Goal: Information Seeking & Learning: Stay updated

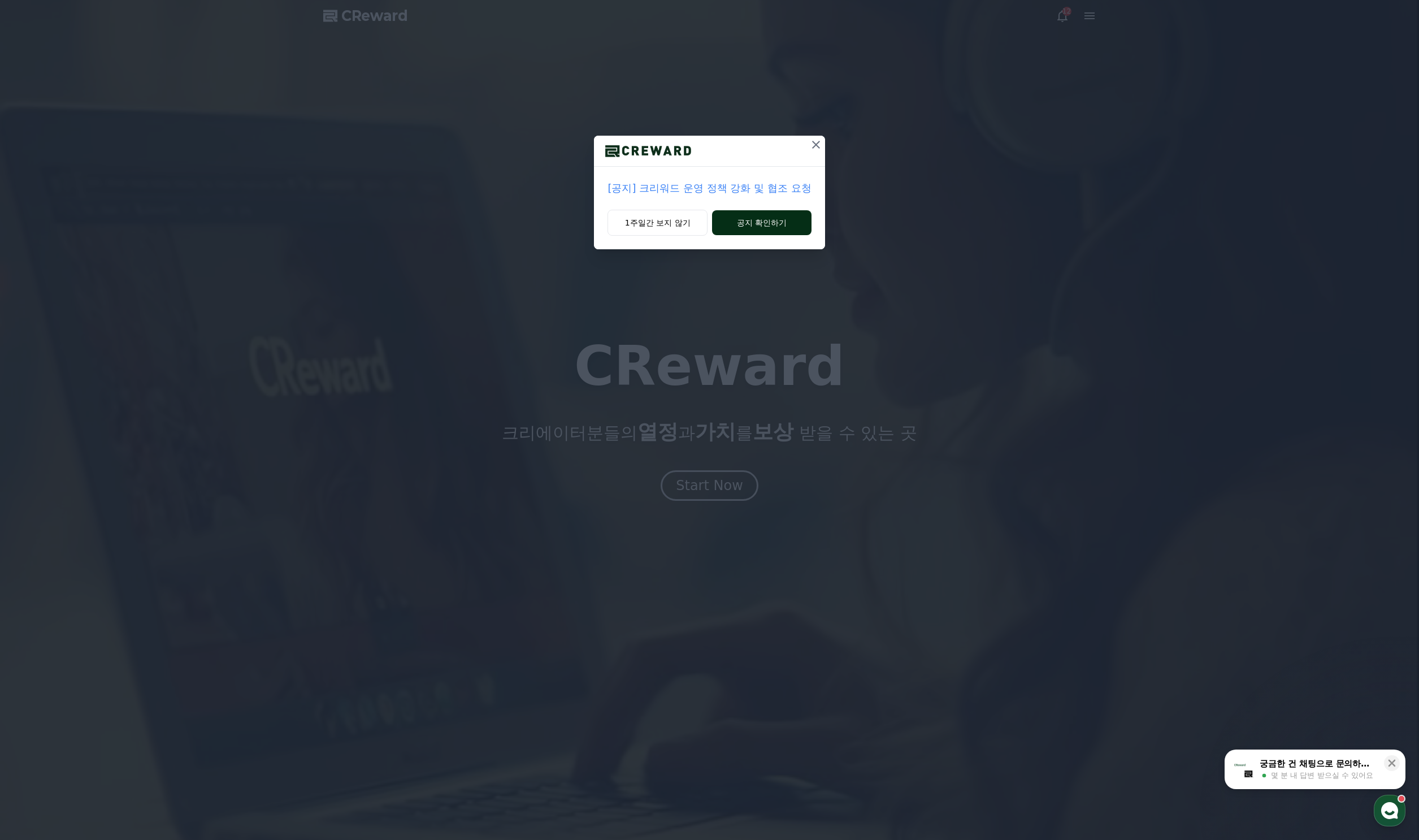
click at [759, 215] on button "공지 확인하기" at bounding box center [762, 222] width 99 height 25
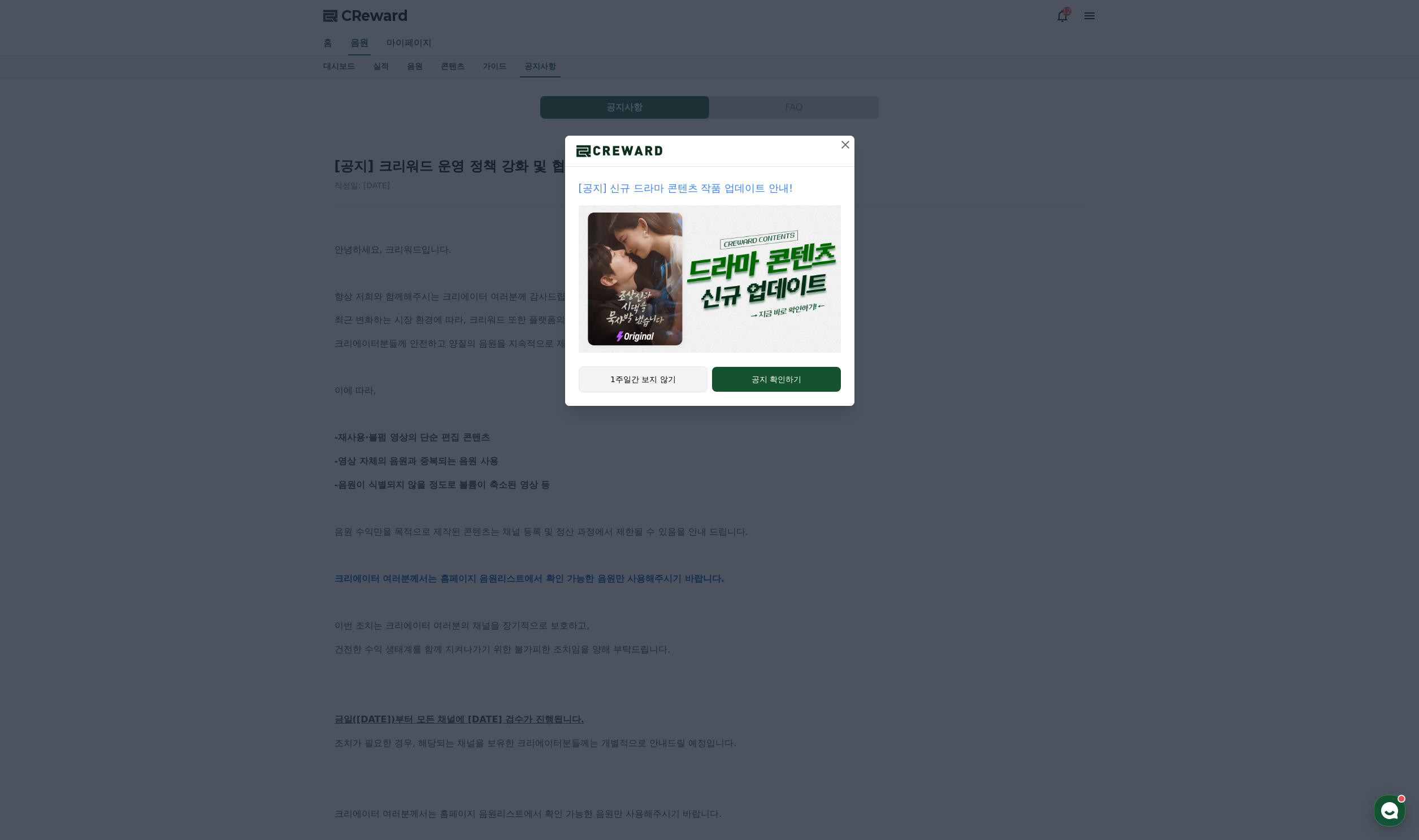
click at [638, 382] on button "1주일간 보지 않기" at bounding box center [644, 379] width 130 height 26
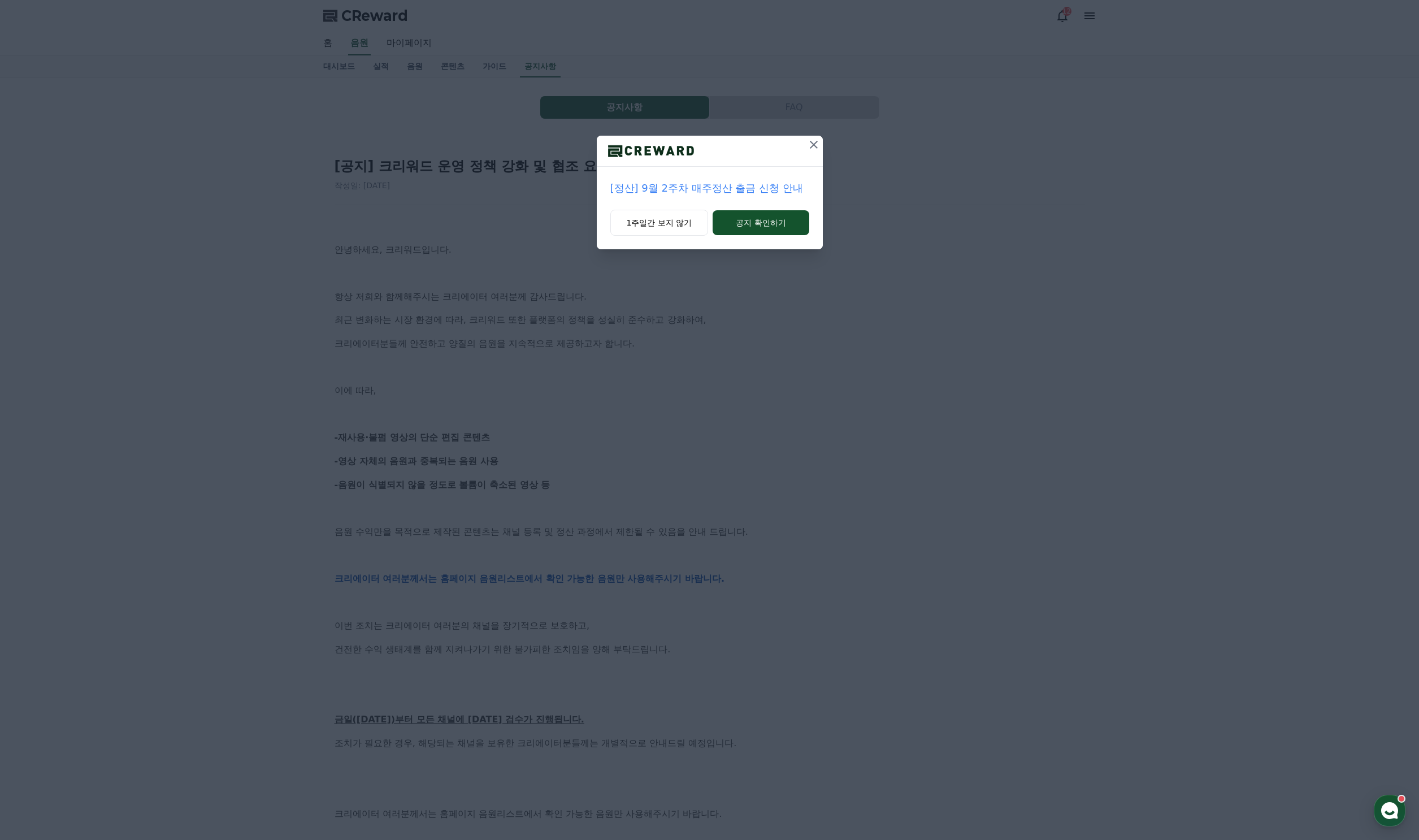
click at [698, 312] on div "[정산] 9월 2주차 매주정산 출금 신청 안내 1주일간 보지 않기 공지 확인하기" at bounding box center [710, 420] width 1419 height 840
click at [680, 217] on button "1주일간 보지 않기" at bounding box center [659, 223] width 99 height 26
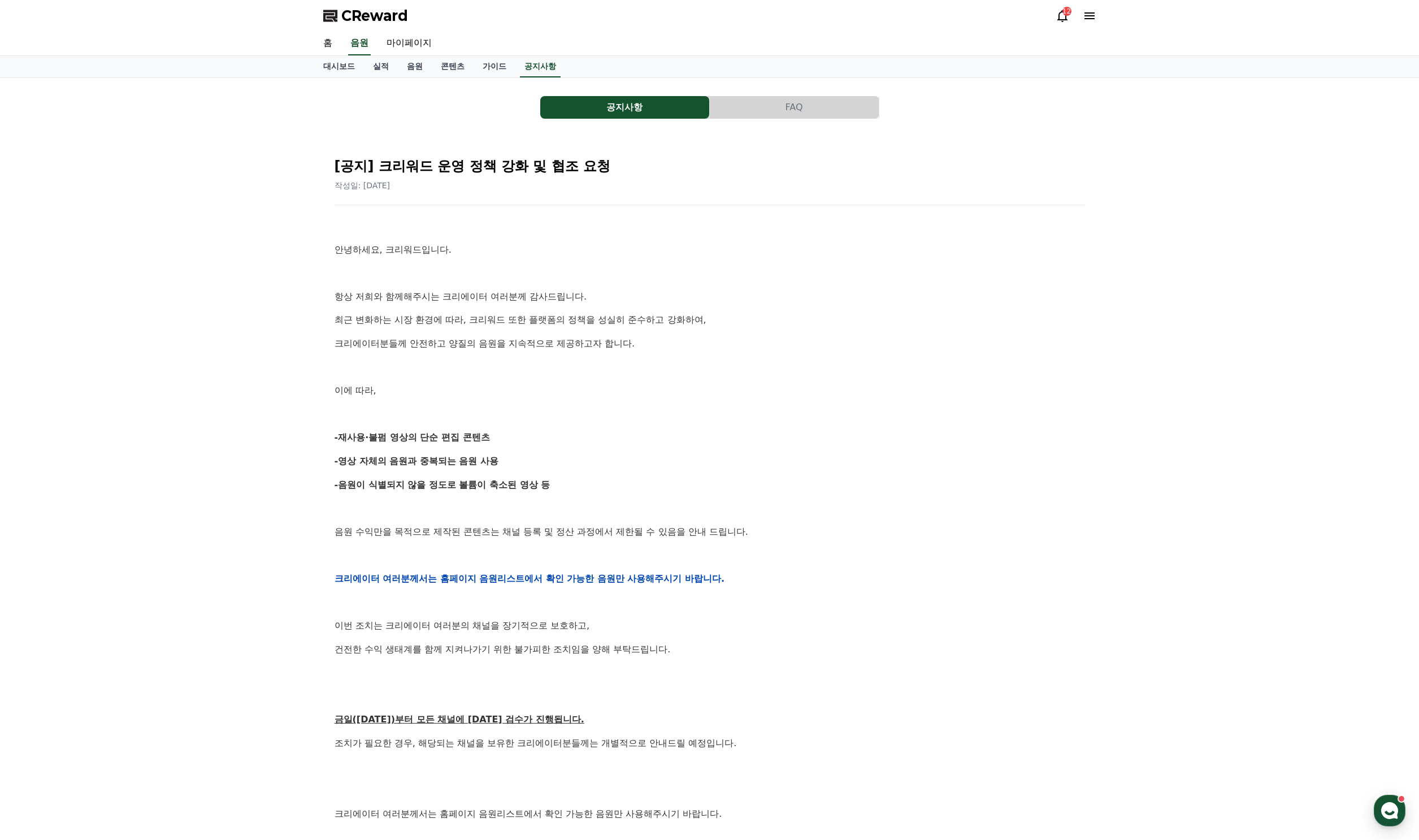
click at [429, 471] on div "안녕하세요, 크리워드입니다. 항상 저희와 함께해주시는 크리에이터 여러분께 감사드립니다. 최근 변화하는 시장 환경에 따라, 크리워드 또한 플랫폼…" at bounding box center [710, 579] width 751 height 719
click at [413, 319] on p "최근 변화하는 시장 환경에 따라, 크리워드 또한 플랫폼의 정책을 성실히 준수하고 강화하여," at bounding box center [710, 320] width 751 height 15
click at [401, 341] on p "크리에이터분들께 안전하고 양질의 음원을 지속적으로 제공하고자 합니다." at bounding box center [710, 343] width 751 height 15
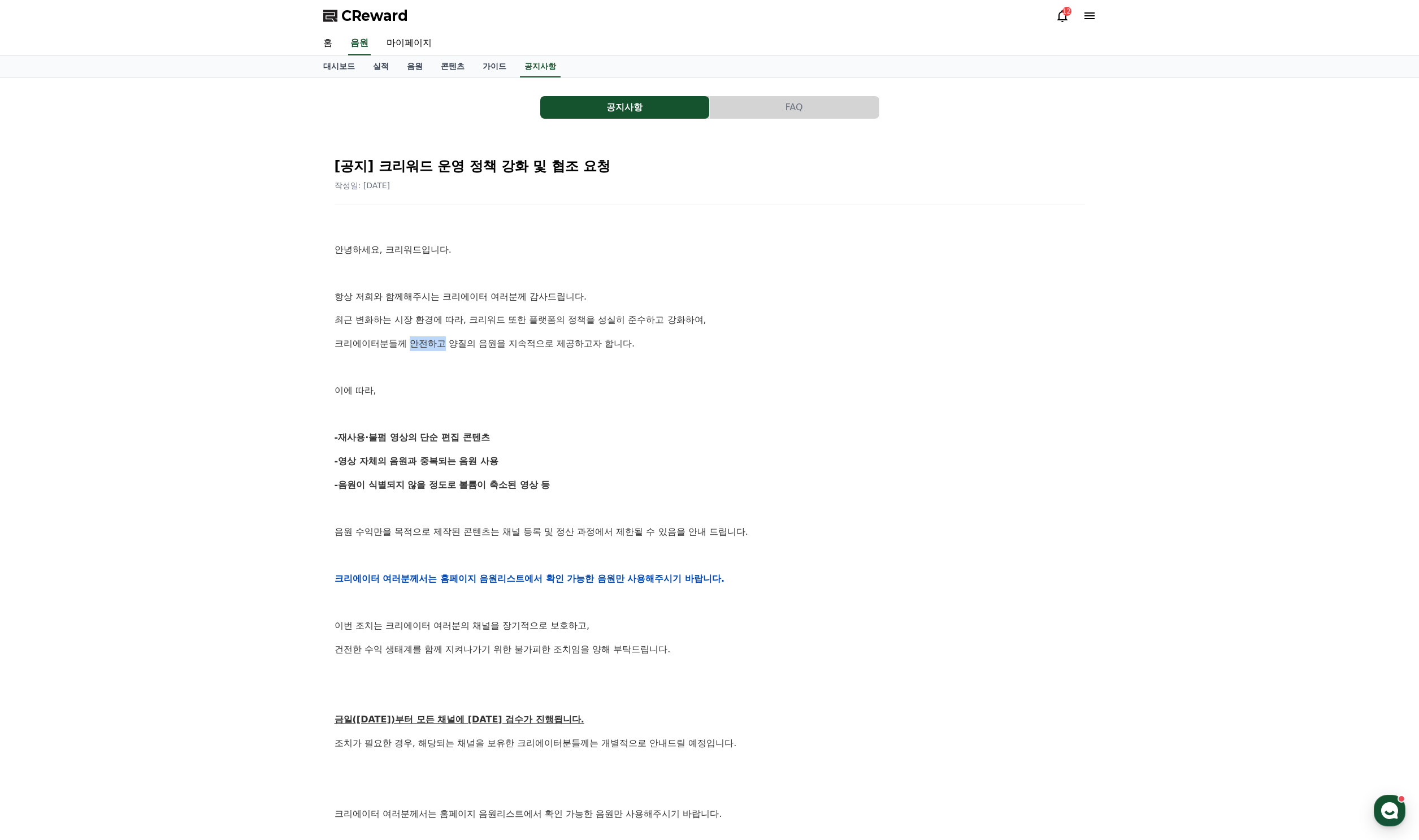
click at [401, 341] on p "크리에이터분들께 안전하고 양질의 음원을 지속적으로 제공하고자 합니다." at bounding box center [710, 343] width 751 height 15
click at [412, 420] on p at bounding box center [710, 415] width 751 height 15
click at [399, 456] on strong "-영상 자체의 음원과 중복되는 음원 사용" at bounding box center [416, 461] width 164 height 11
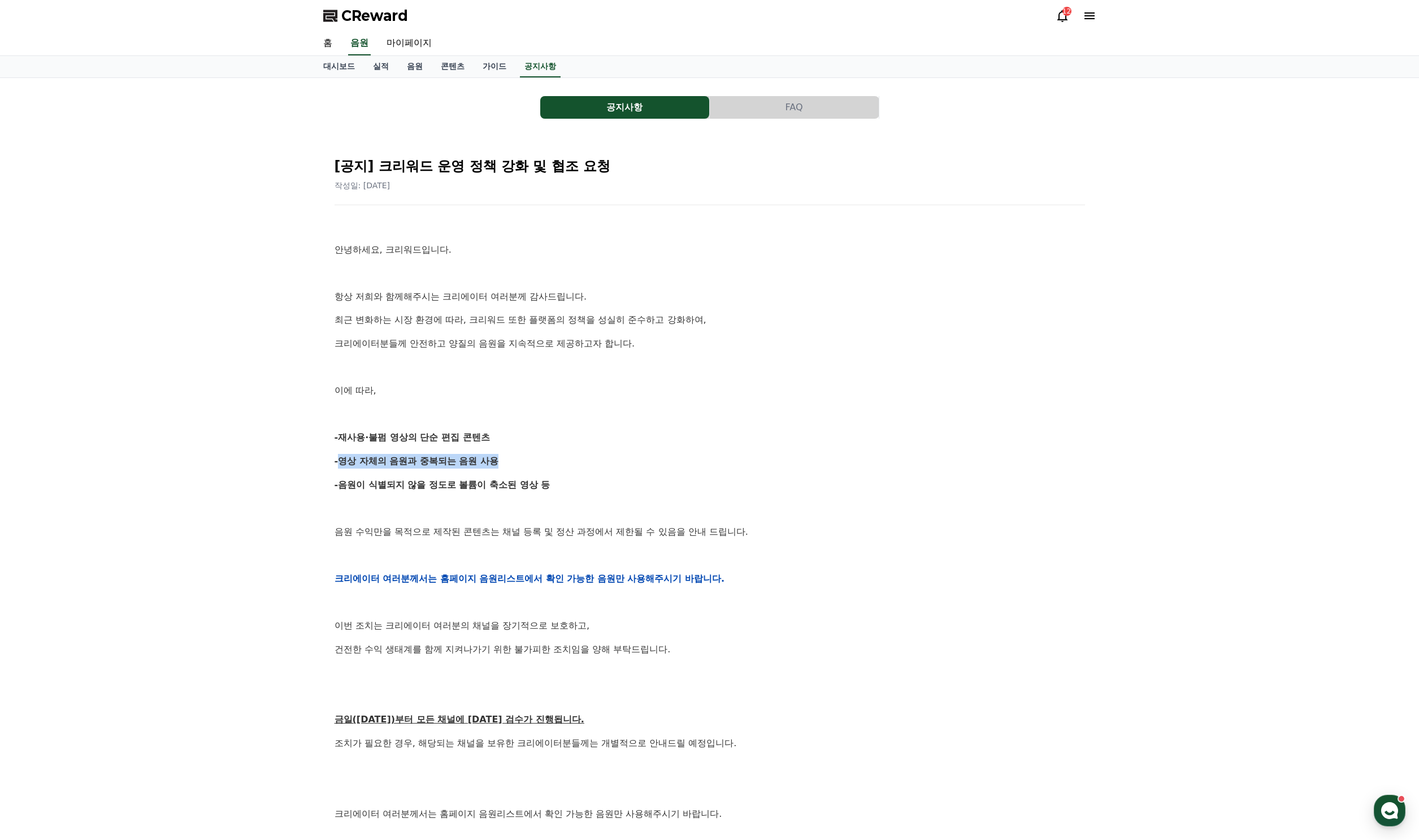
click at [399, 456] on strong "-영상 자체의 음원과 중복되는 음원 사용" at bounding box center [416, 461] width 164 height 11
click at [471, 404] on div "안녕하세요, 크리워드입니다. 항상 저희와 함께해주시는 크리에이터 여러분께 감사드립니다. 최근 변화하는 시장 환경에 따라, 크리워드 또한 플랫폼…" at bounding box center [710, 579] width 751 height 719
click at [388, 483] on strong "-음원이 식별되지 않을 정도로 볼륨이 축소된 영상 등" at bounding box center [442, 485] width 215 height 11
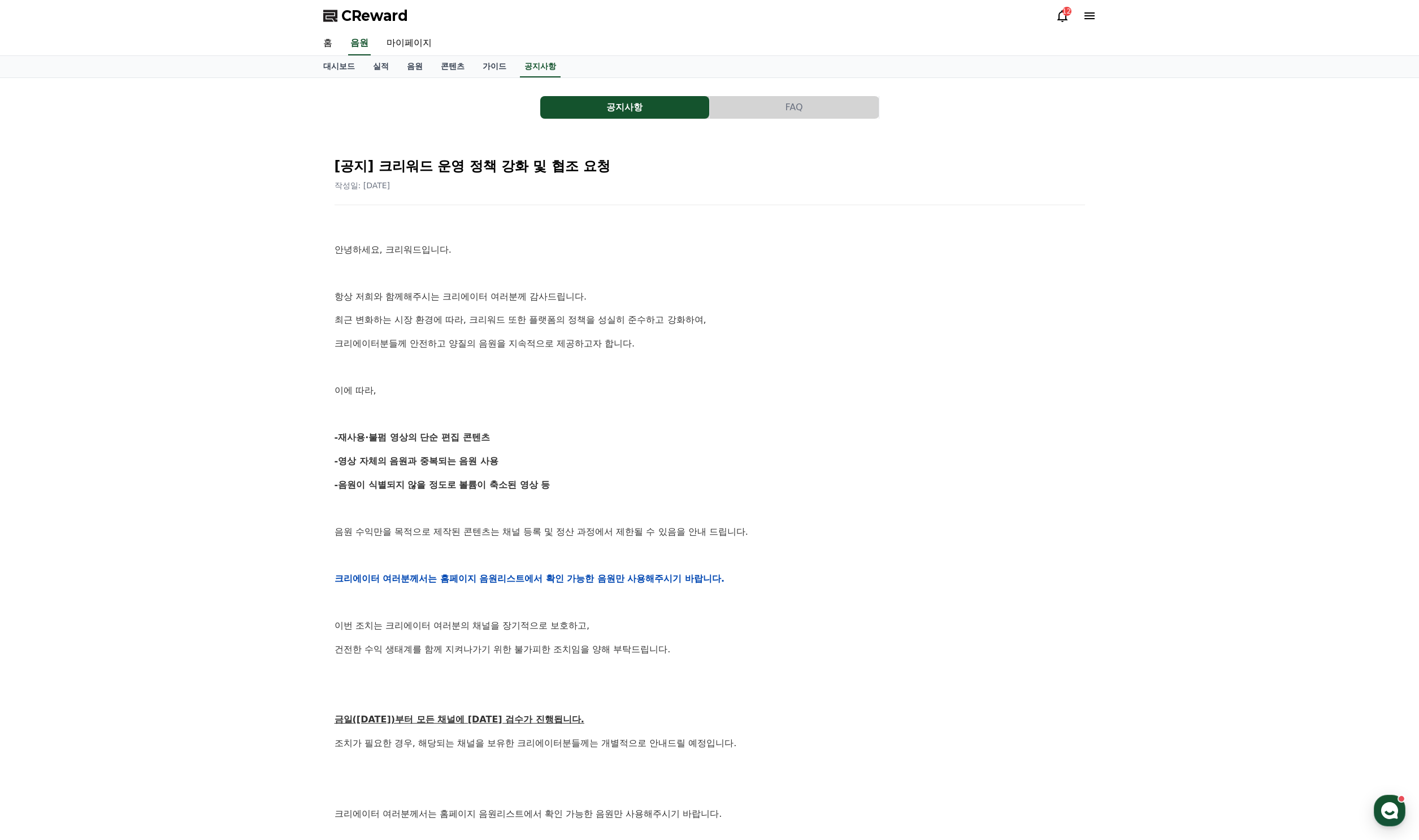
click at [499, 446] on div "안녕하세요, 크리워드입니다. 항상 저희와 함께해주시는 크리에이터 여러분께 감사드립니다. 최근 변화하는 시장 환경에 따라, 크리워드 또한 플랫폼…" at bounding box center [710, 579] width 751 height 719
click at [451, 436] on strong "-재사용·불펌 영상의 단순 편집 콘텐츠" at bounding box center [412, 437] width 155 height 11
click at [554, 421] on p at bounding box center [710, 415] width 751 height 15
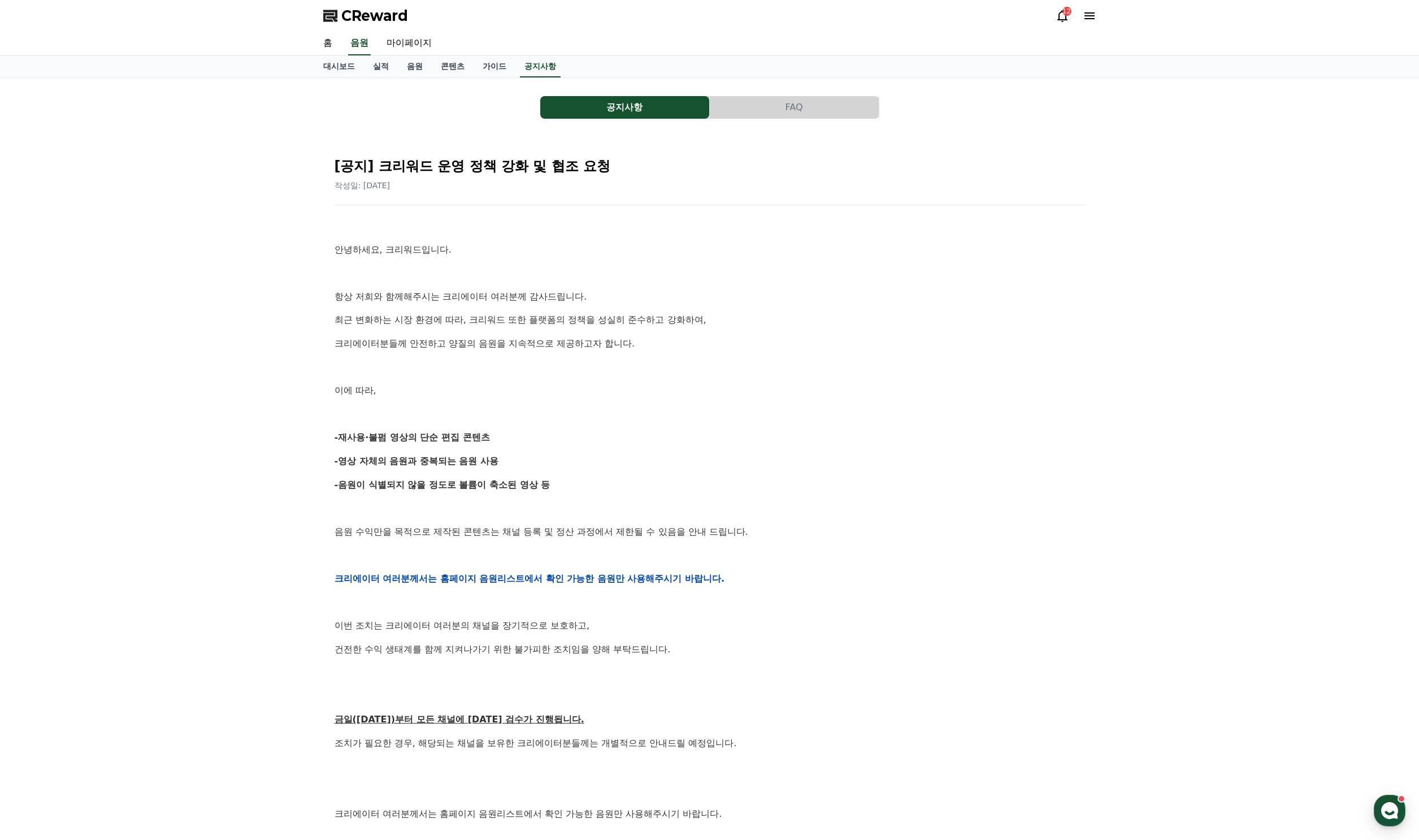
click at [534, 296] on p "항상 저희와 함께해주시는 크리에이터 여러분께 감사드립니다." at bounding box center [710, 297] width 751 height 15
click at [348, 68] on link "대시보드" at bounding box center [339, 67] width 49 height 22
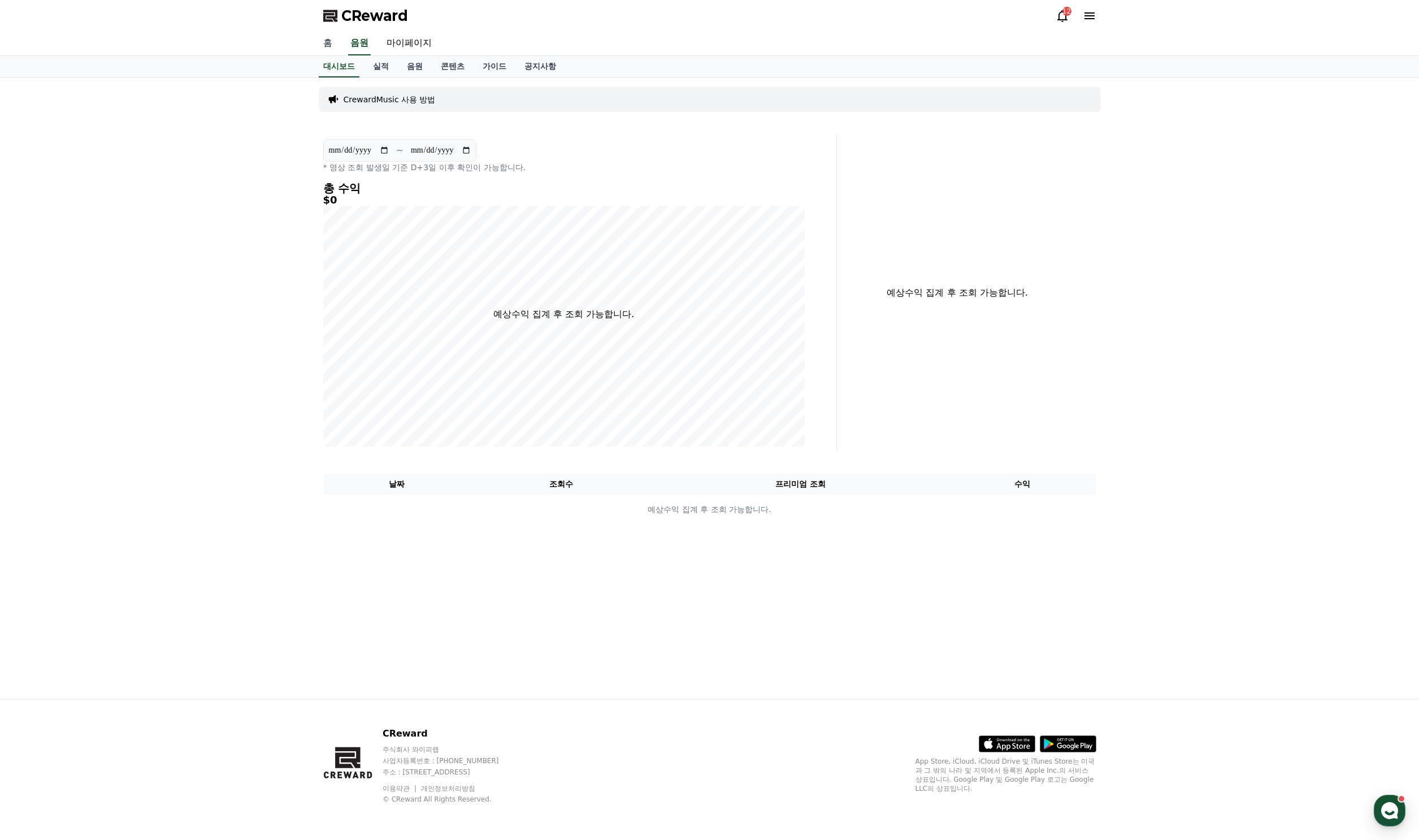
click at [327, 44] on link "홈" at bounding box center [328, 44] width 27 height 24
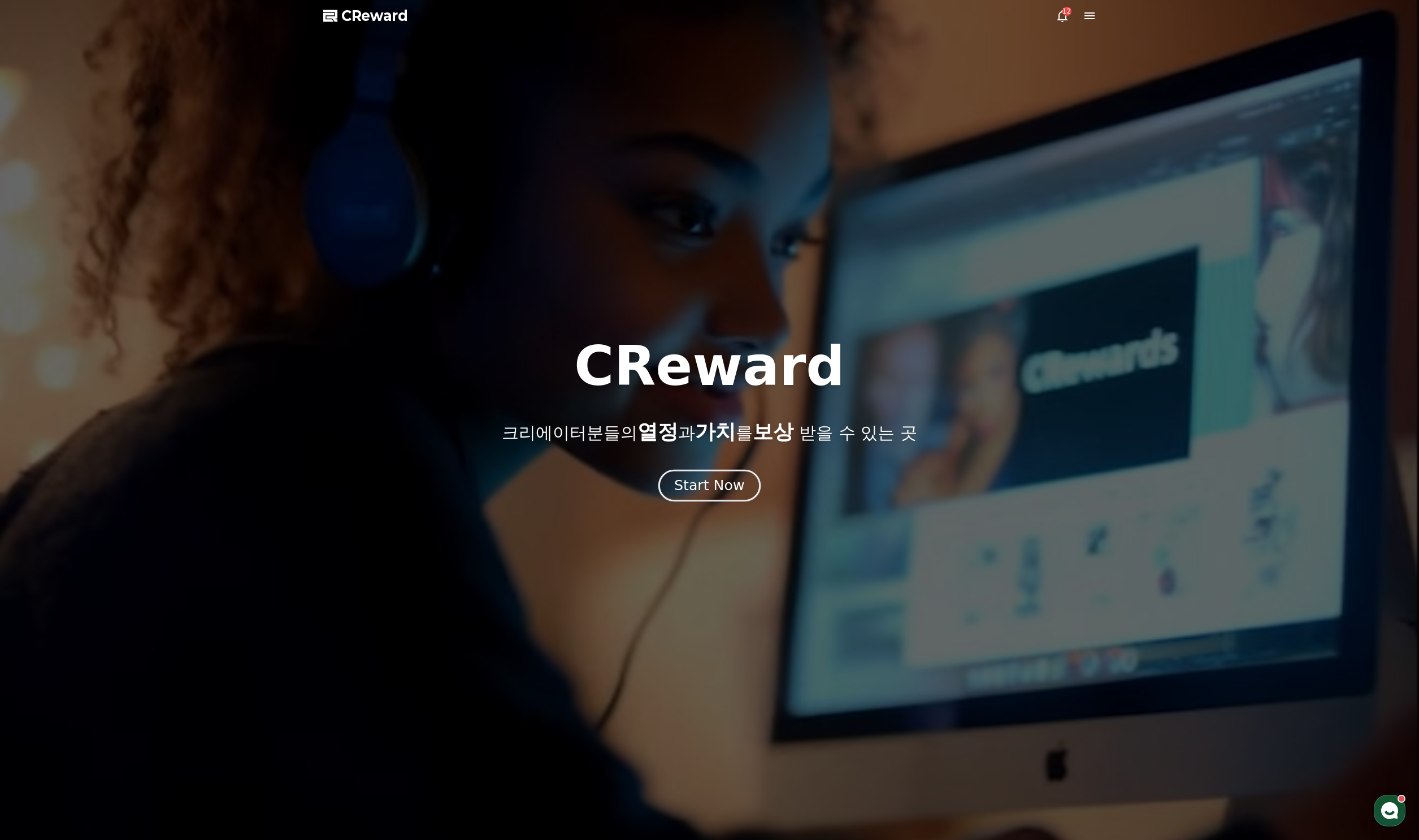
click at [717, 479] on div "Start Now" at bounding box center [709, 485] width 70 height 19
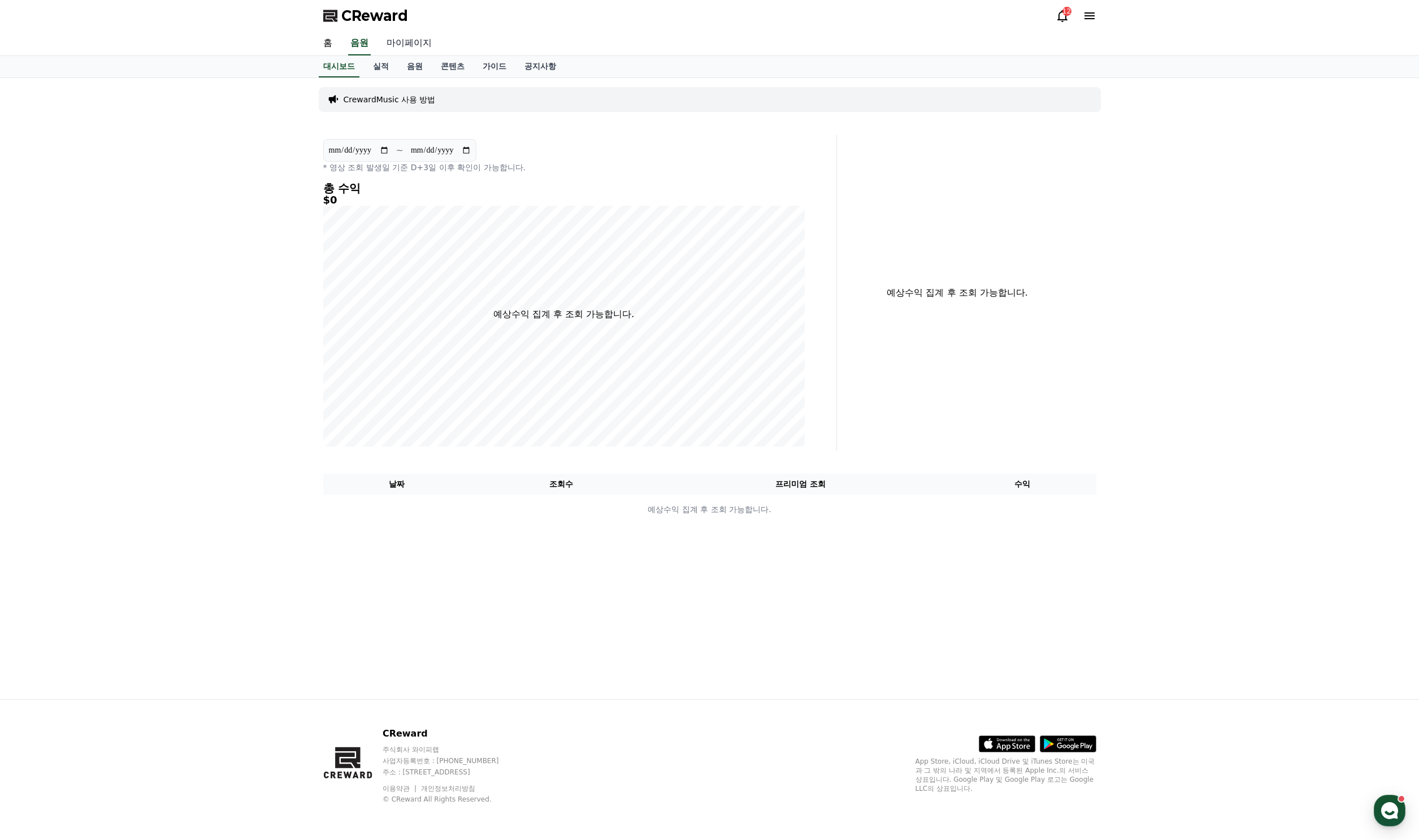
click at [414, 38] on link "마이페이지" at bounding box center [408, 44] width 63 height 24
select select "**********"
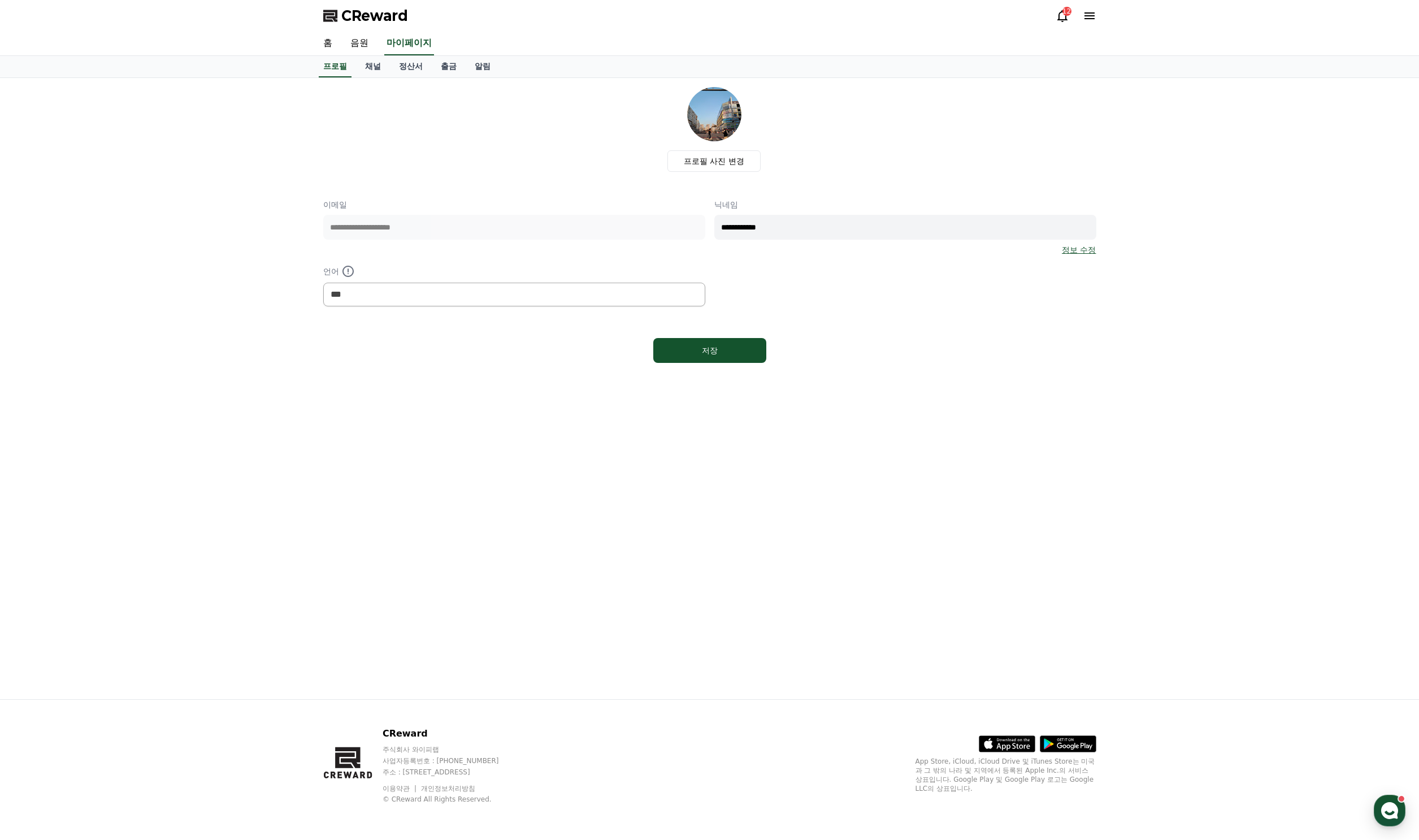
click at [1069, 4] on div "CReward 12" at bounding box center [710, 16] width 792 height 32
click at [1066, 13] on div "12" at bounding box center [1067, 11] width 9 height 9
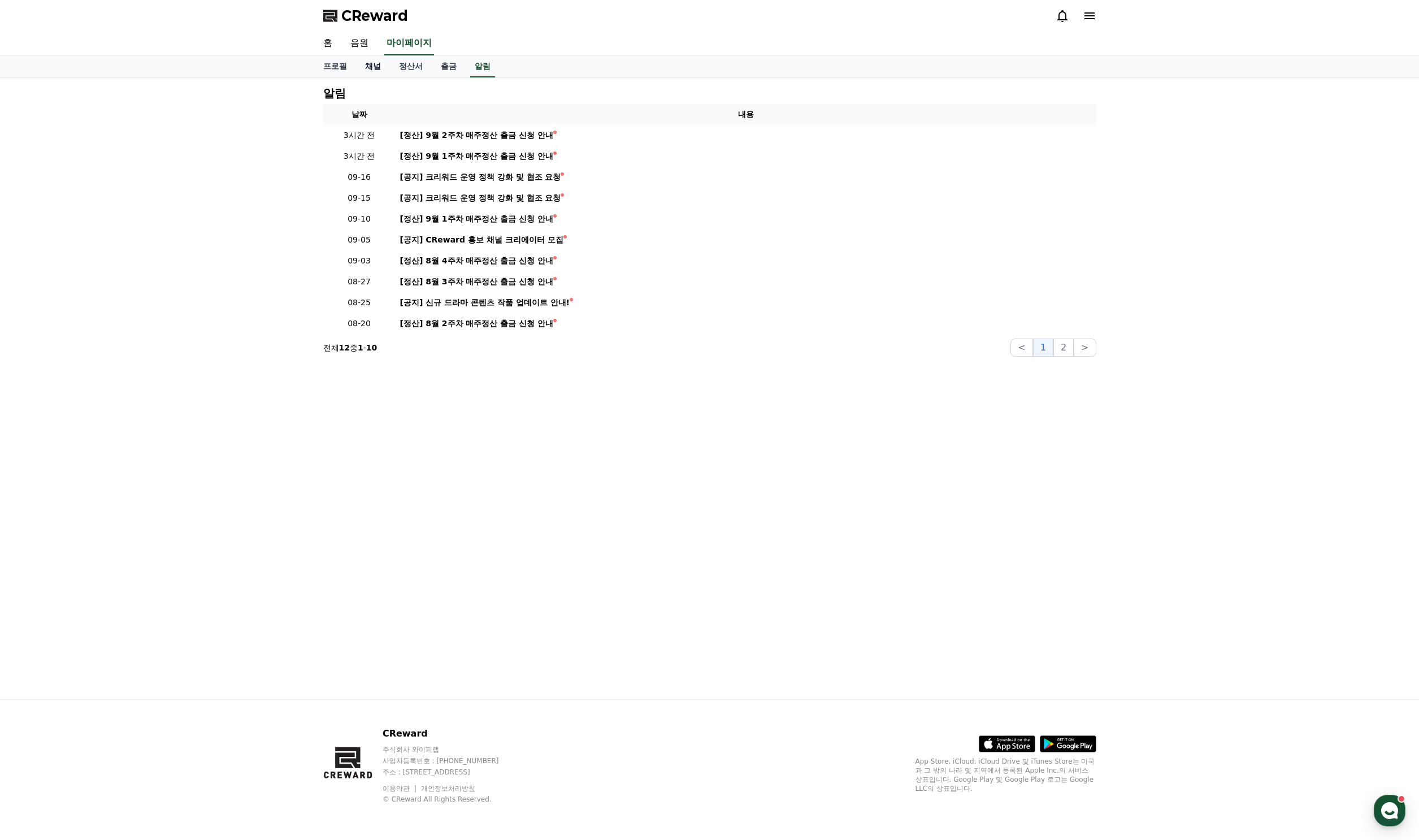
click at [373, 64] on link "채널" at bounding box center [373, 67] width 34 height 22
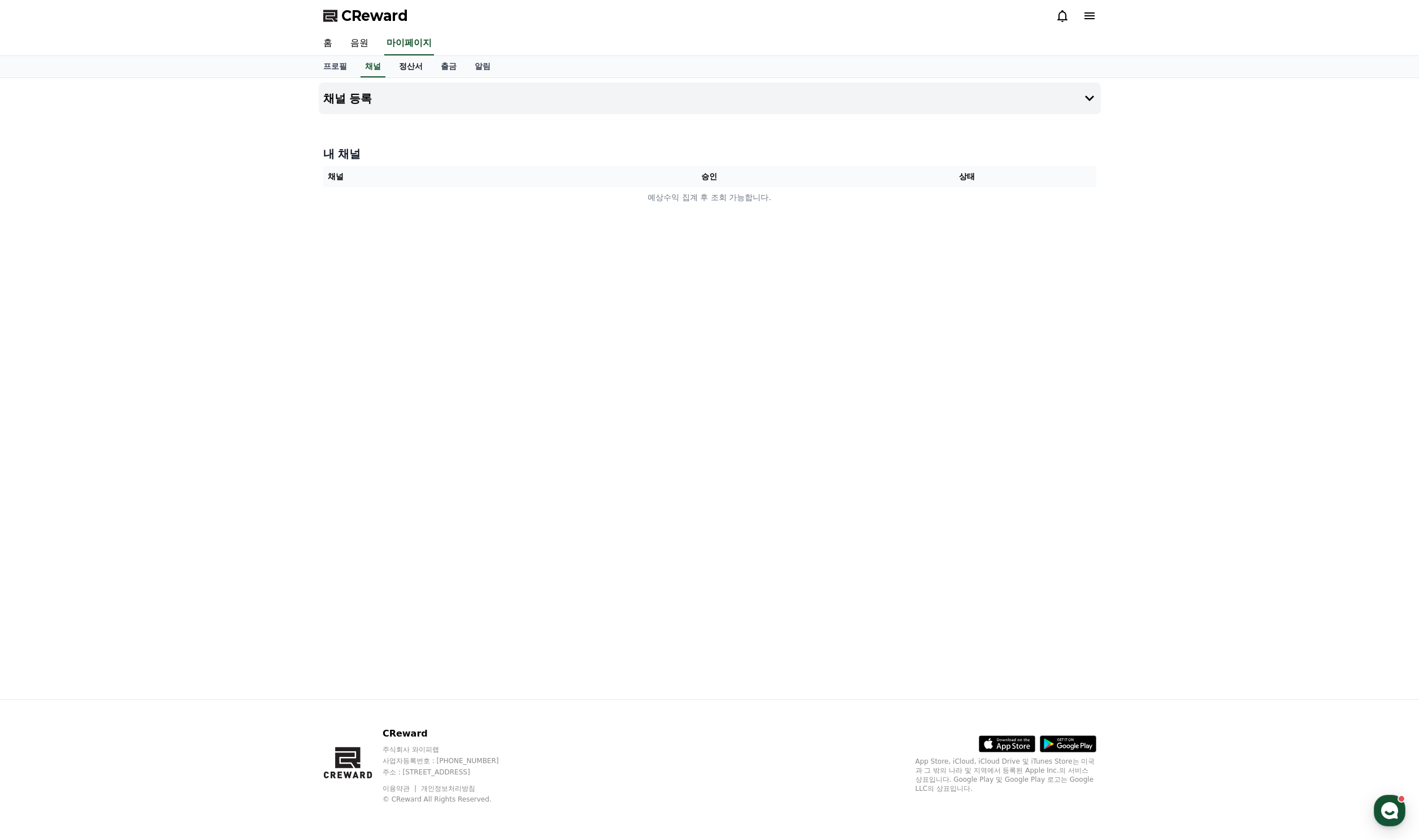
click at [407, 68] on link "정산서" at bounding box center [411, 67] width 42 height 22
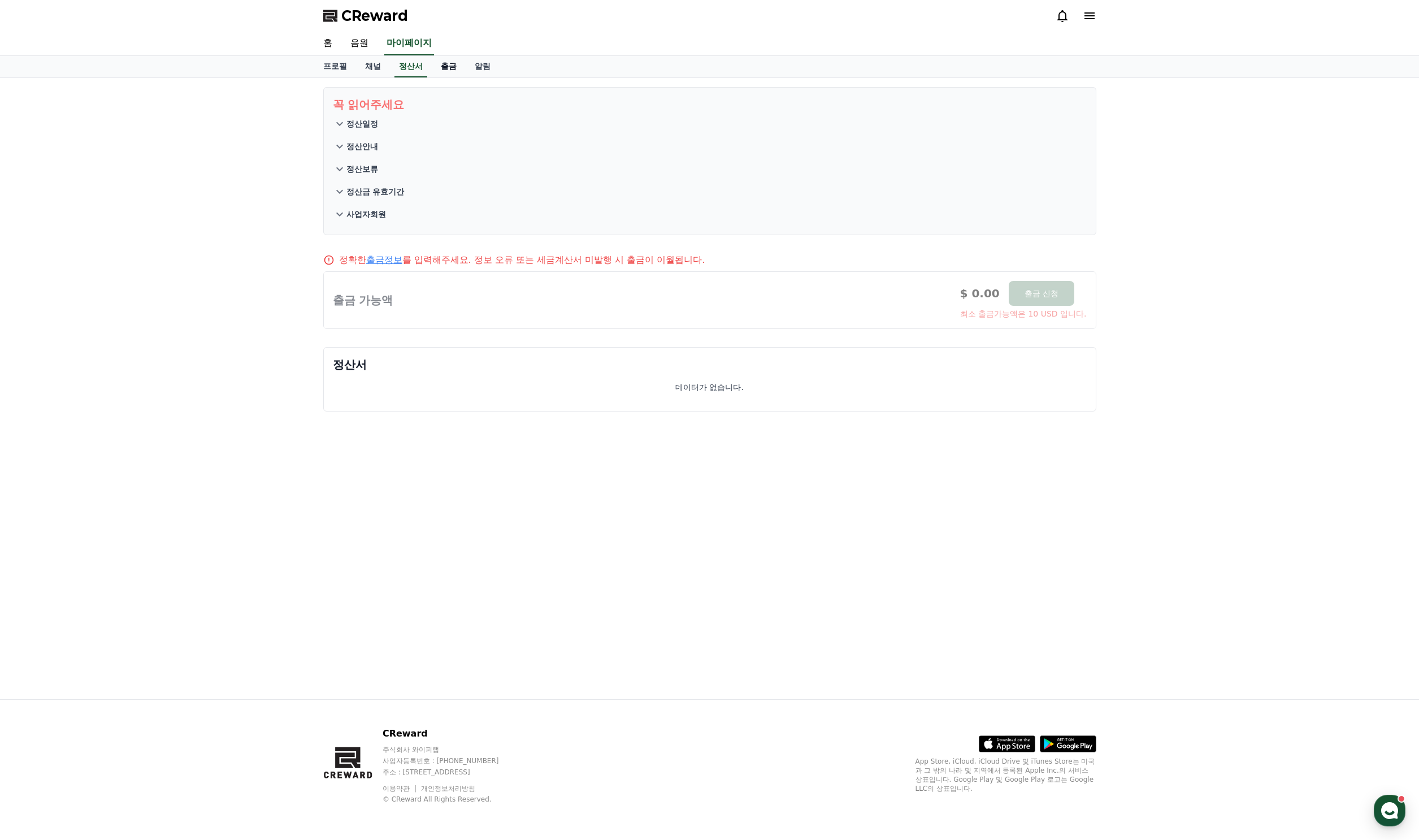
click at [436, 67] on link "출금" at bounding box center [448, 67] width 34 height 22
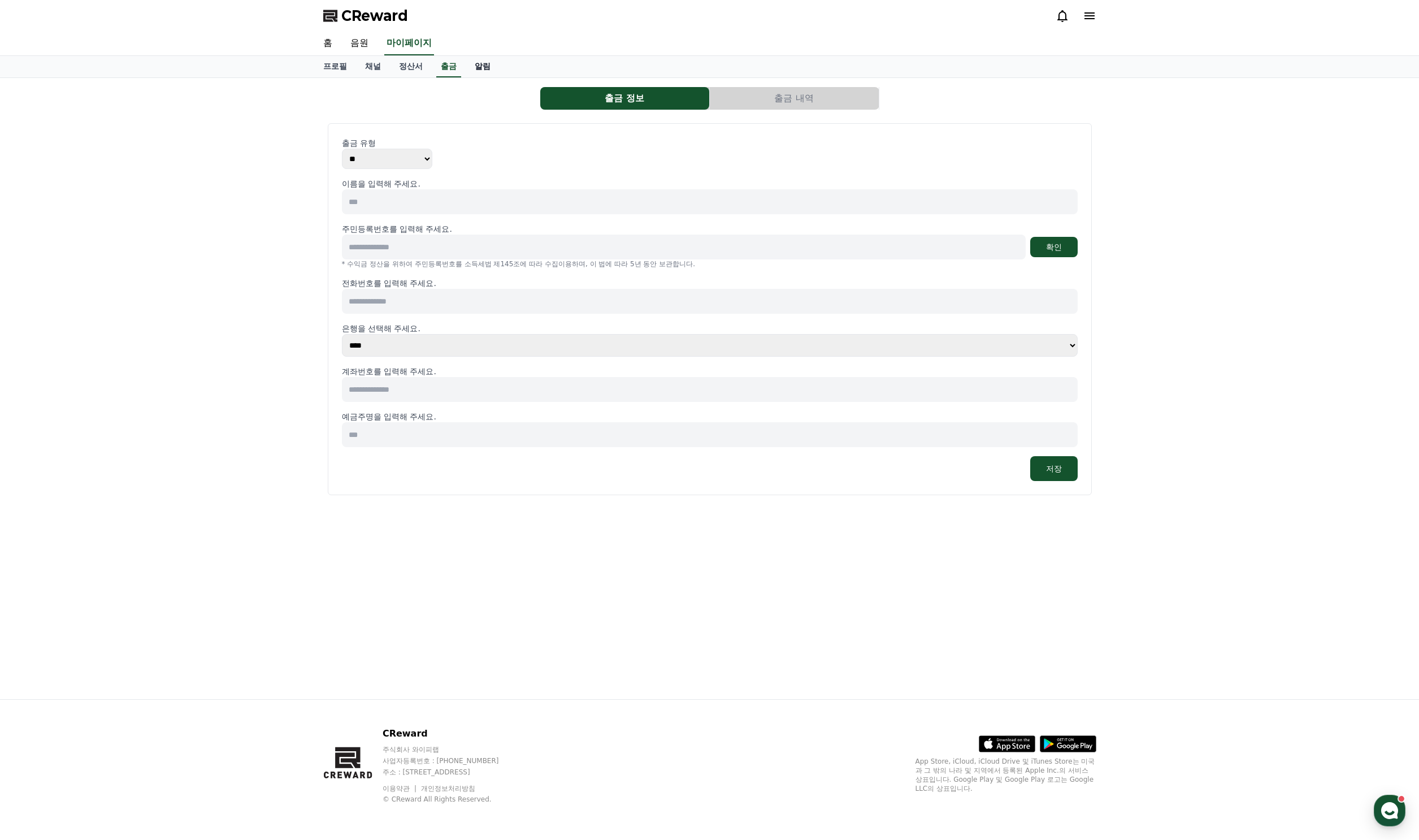
click at [477, 66] on link "알림" at bounding box center [482, 67] width 34 height 22
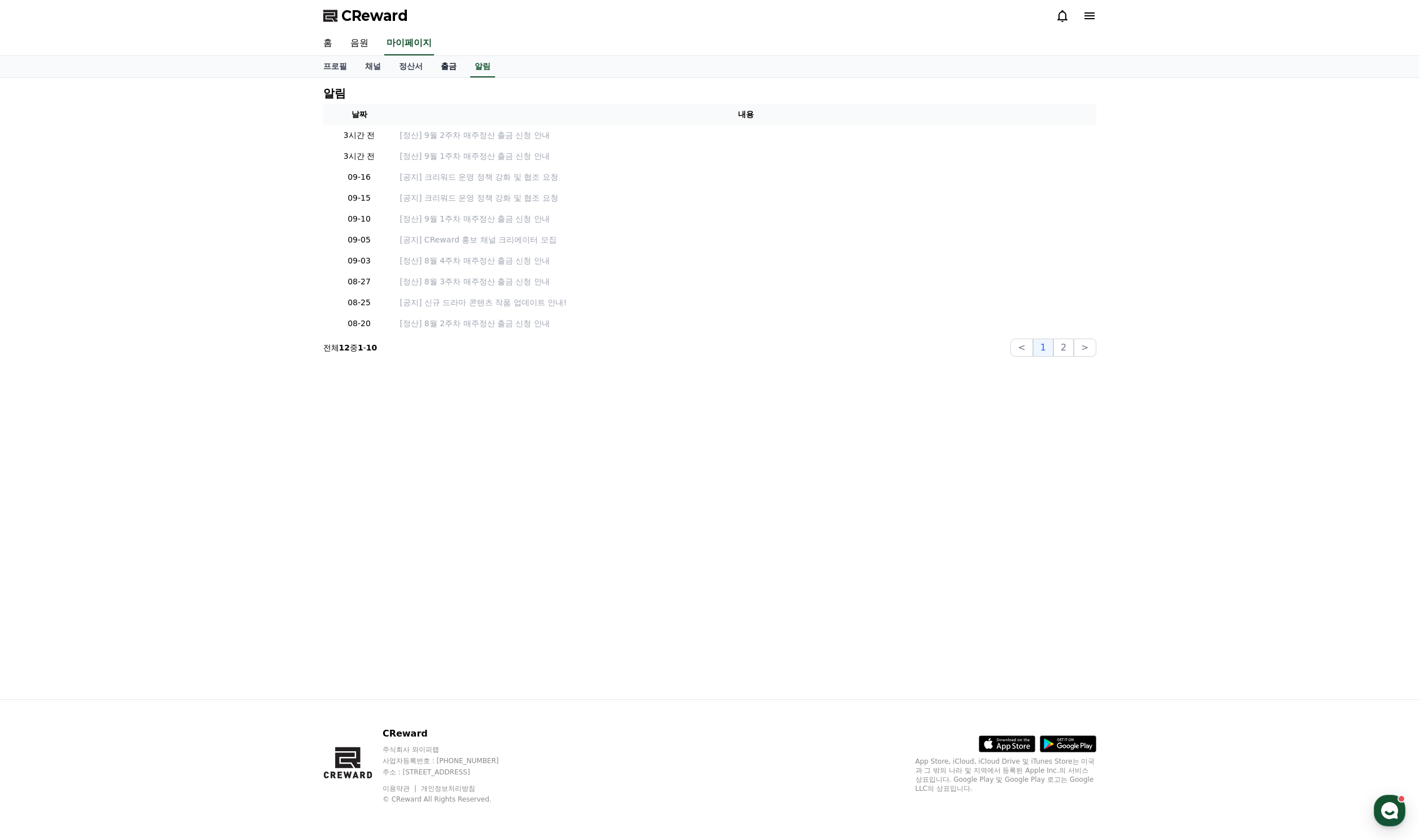
click at [438, 68] on link "출금" at bounding box center [448, 67] width 34 height 22
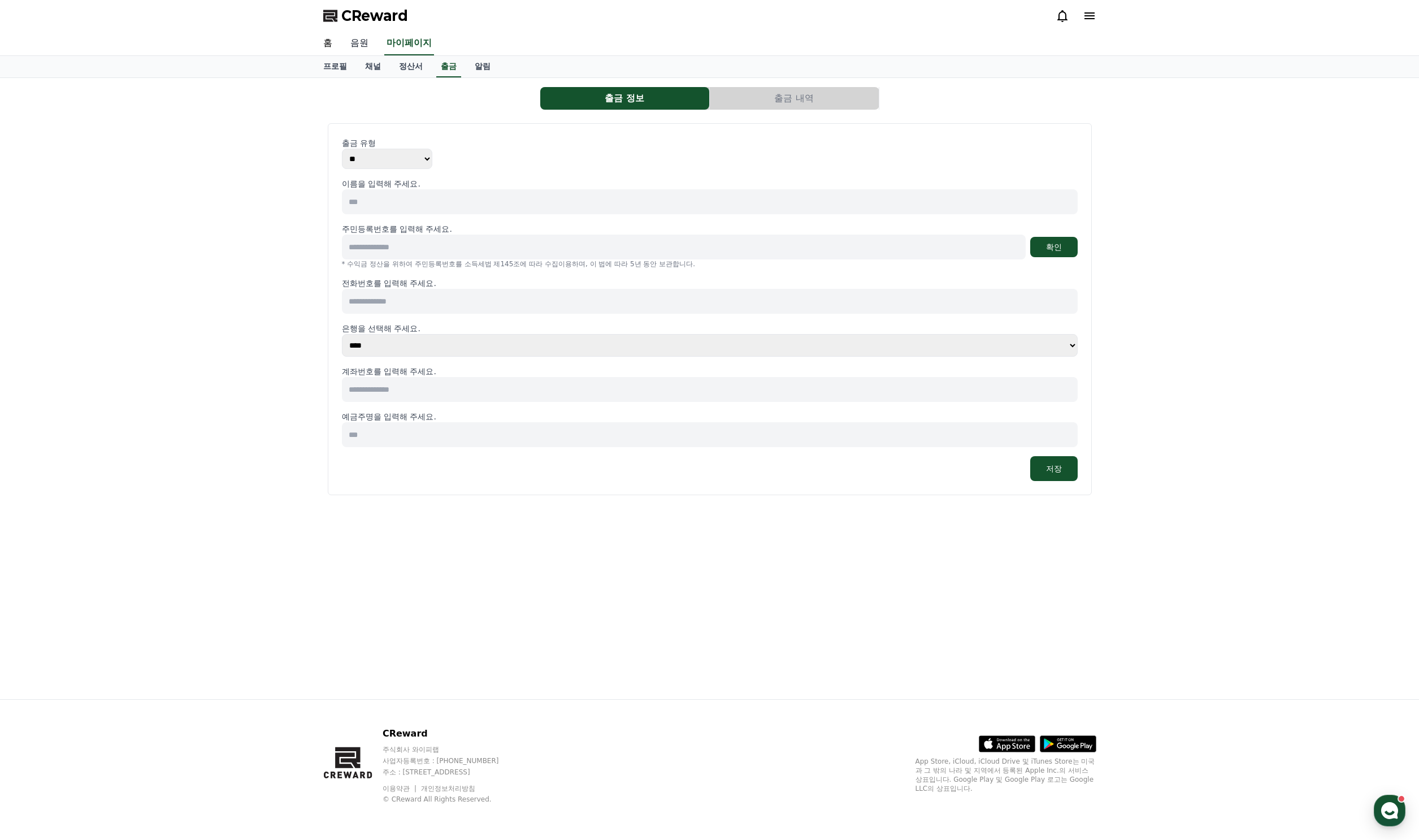
click at [350, 34] on link "음원" at bounding box center [360, 44] width 37 height 24
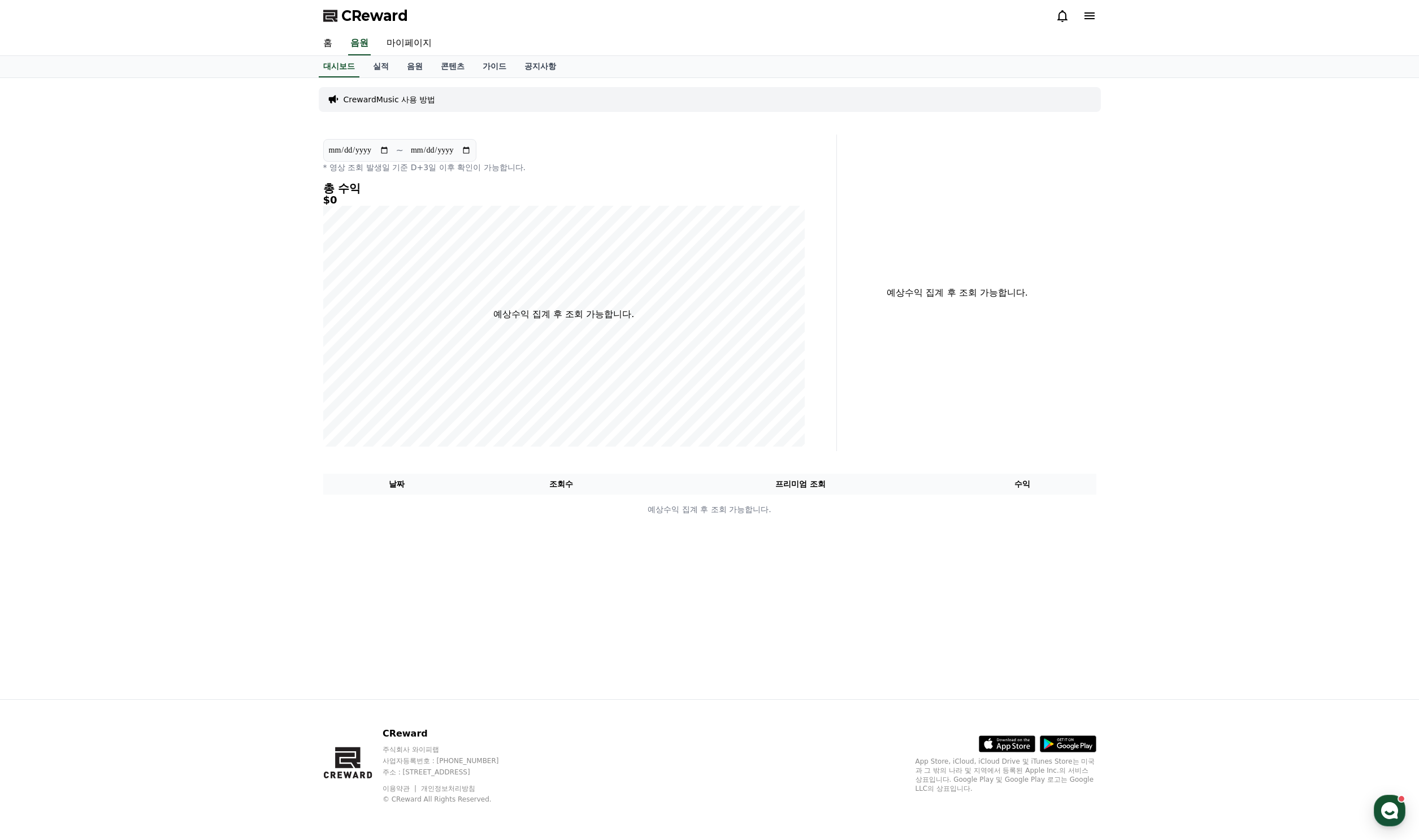
click at [432, 117] on div "**********" at bounding box center [710, 388] width 792 height 621
click at [373, 66] on link "실적" at bounding box center [381, 67] width 34 height 22
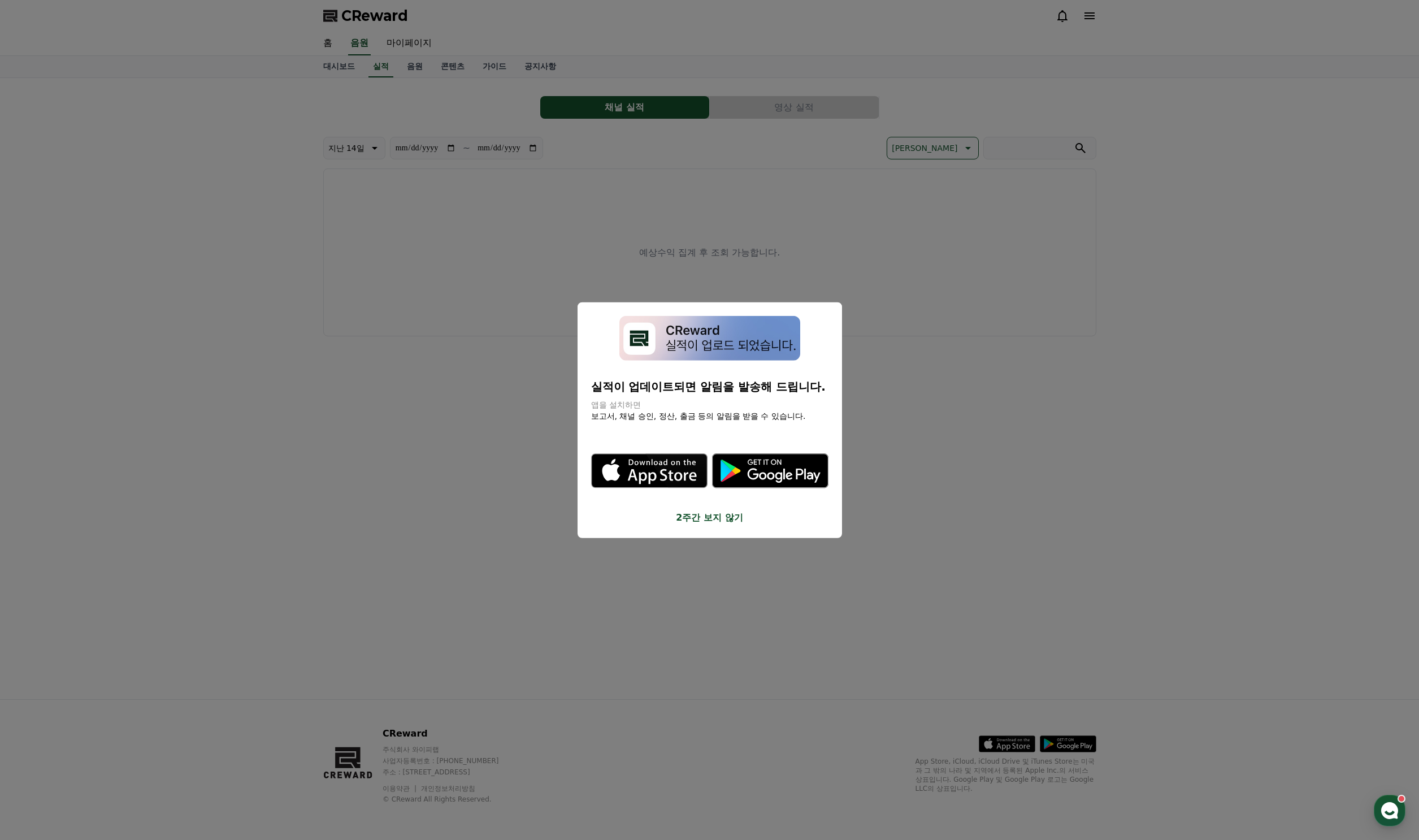
click at [719, 520] on button "2주간 보지 않기" at bounding box center [710, 517] width 237 height 14
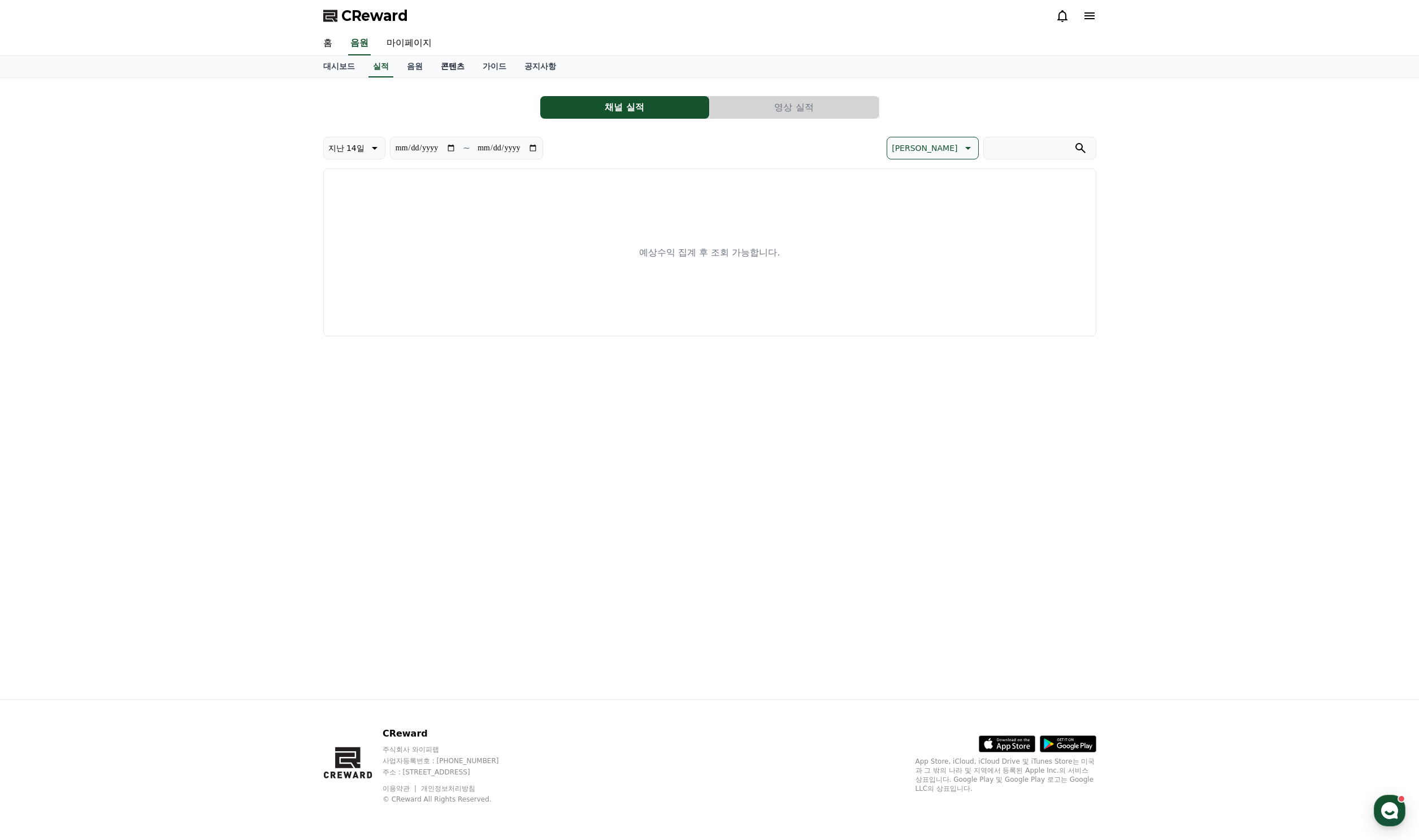
click at [436, 64] on link "콘텐츠" at bounding box center [453, 67] width 42 height 22
click at [476, 68] on link "가이드" at bounding box center [495, 67] width 42 height 22
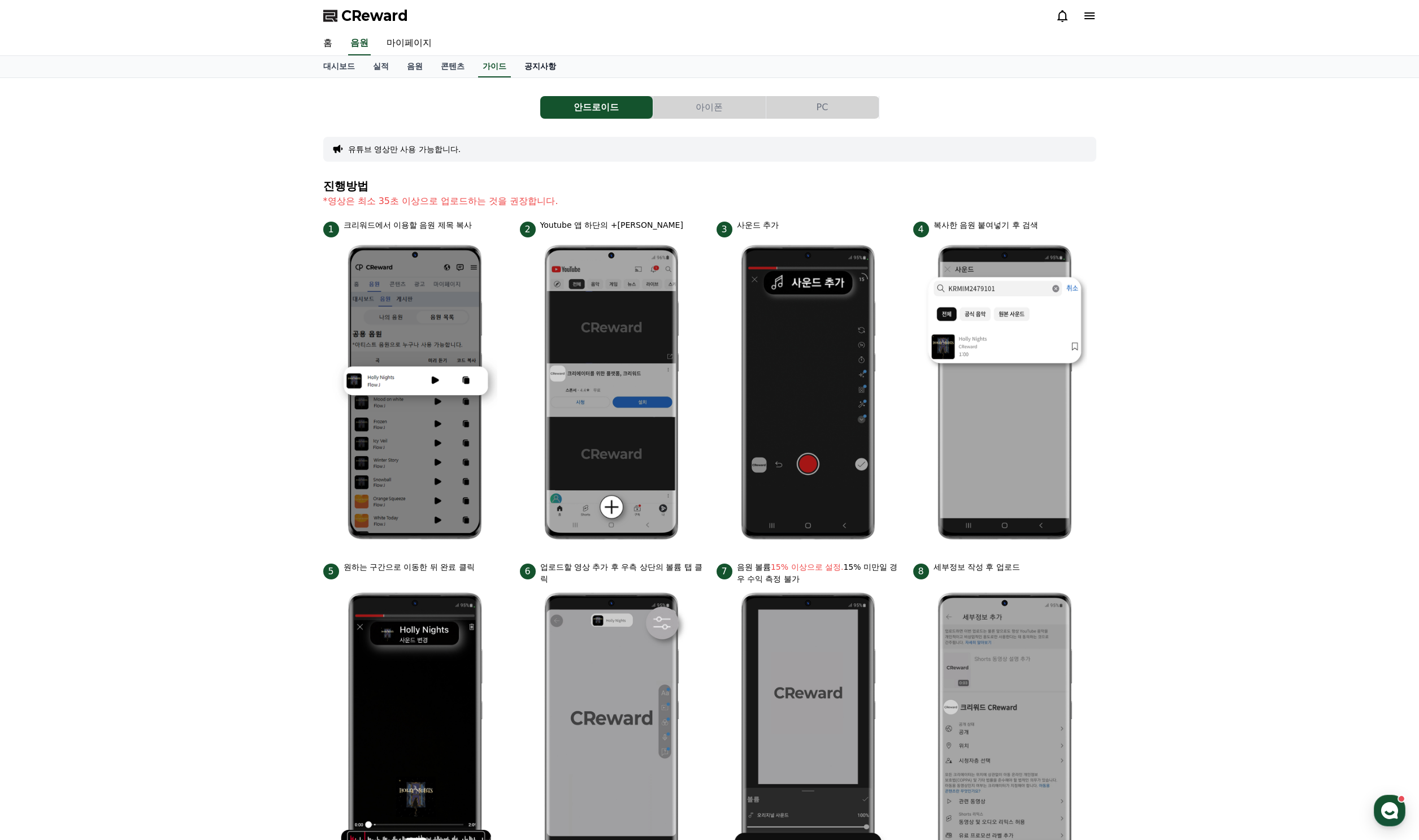
click at [515, 69] on link "공지사항" at bounding box center [540, 67] width 49 height 22
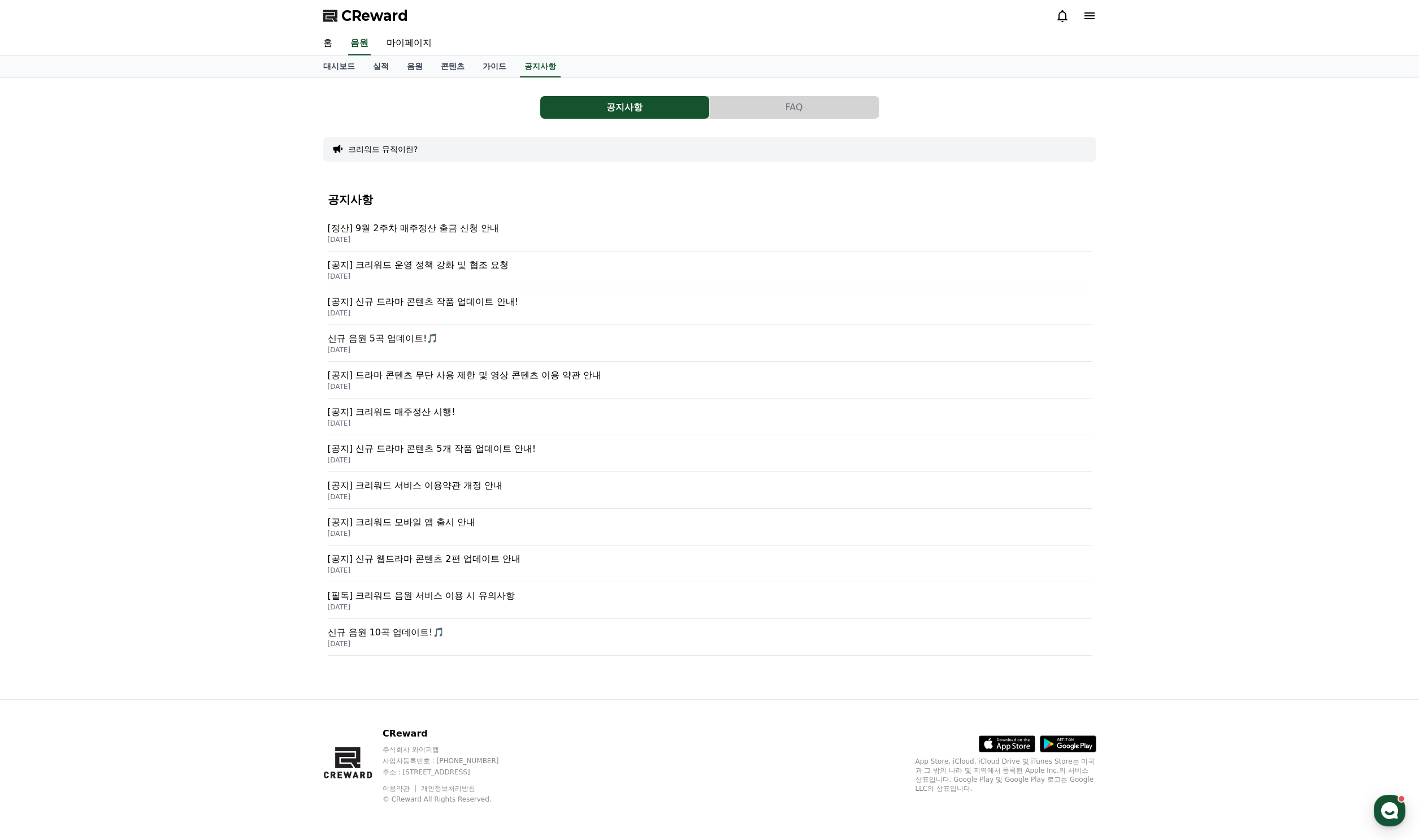
click at [438, 229] on p "[정산] 9월 2주차 매주정산 출금 신청 안내" at bounding box center [710, 228] width 764 height 14
